Goal: Register for event/course

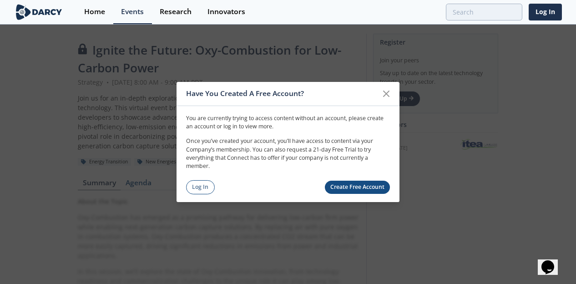
click at [206, 179] on div "You are currently trying to access content without an account, please create an…" at bounding box center [288, 150] width 223 height 88
click at [204, 186] on link "Log In" at bounding box center [200, 187] width 29 height 14
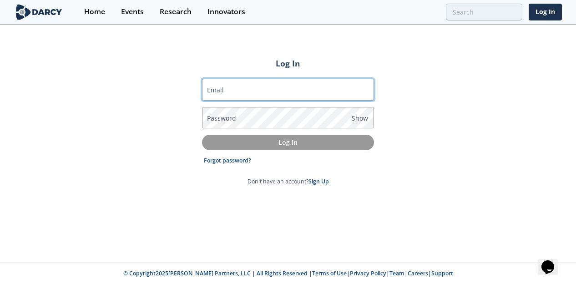
type input "[PERSON_NAME][EMAIL_ADDRESS][DOMAIN_NAME]"
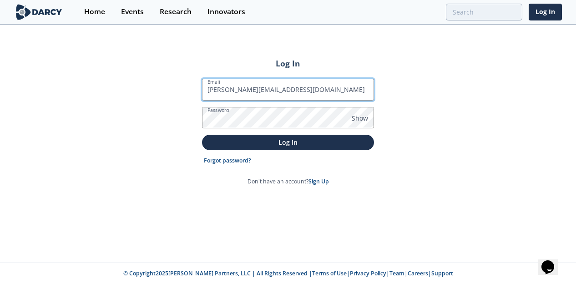
click at [268, 89] on input "[PERSON_NAME][EMAIL_ADDRESS][DOMAIN_NAME]" at bounding box center [288, 90] width 172 height 22
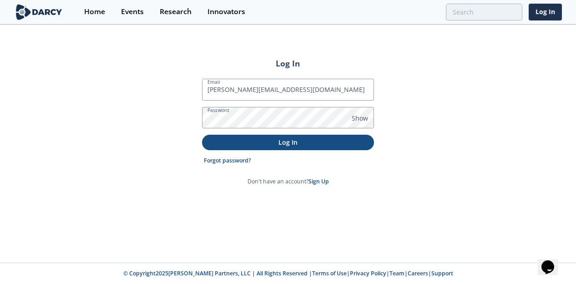
click at [233, 141] on p "Log In" at bounding box center [288, 143] width 159 height 10
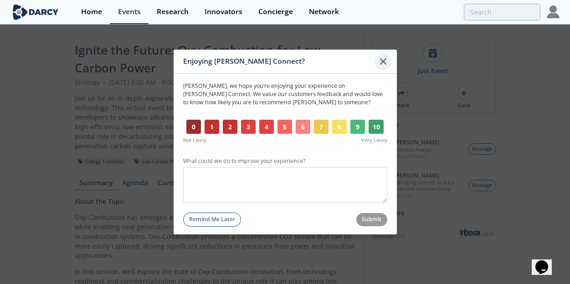
click at [382, 61] on icon at bounding box center [382, 61] width 5 height 5
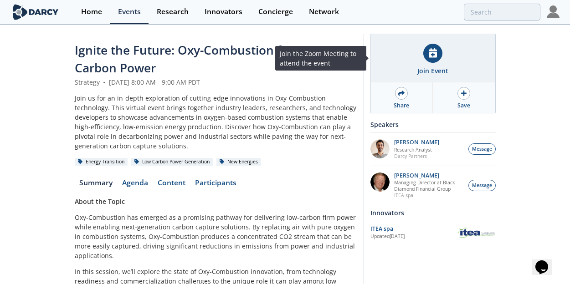
click at [415, 68] on div "Join Event" at bounding box center [433, 58] width 124 height 48
